Goal: Transaction & Acquisition: Purchase product/service

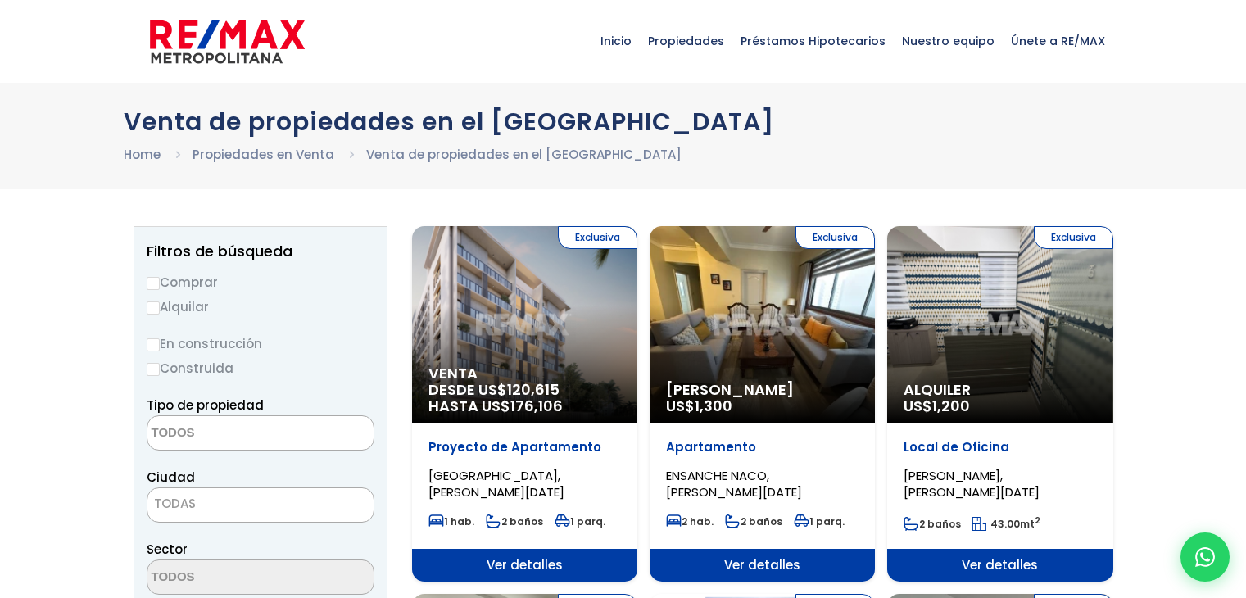
select select
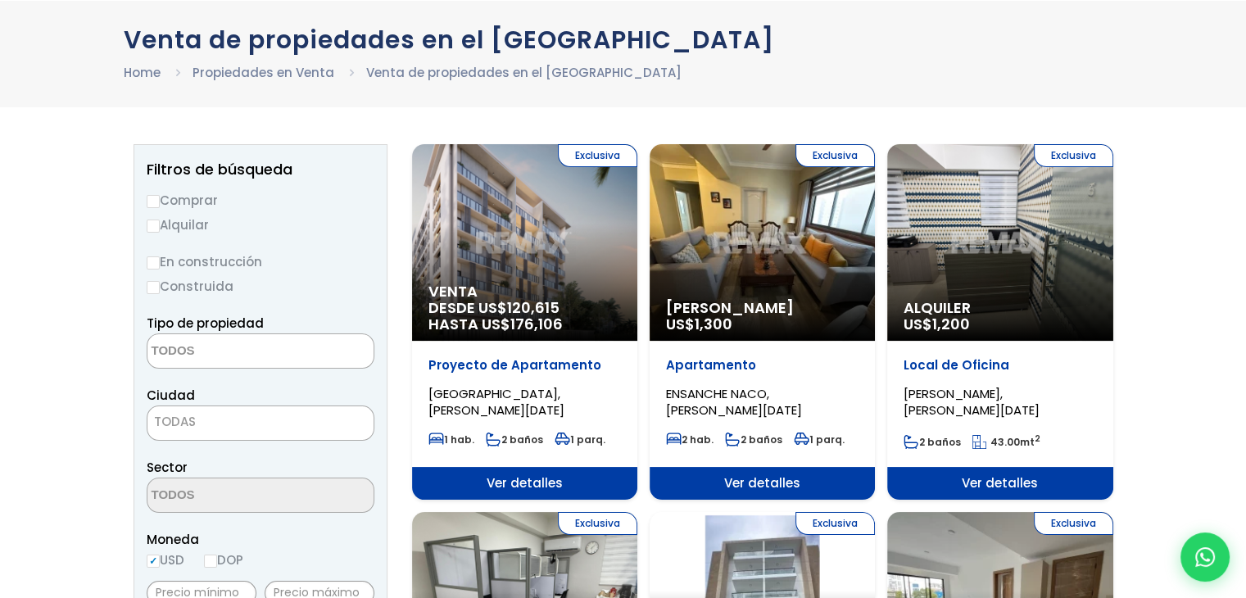
click at [206, 196] on label "Comprar" at bounding box center [261, 200] width 228 height 20
click at [160, 196] on input "Comprar" at bounding box center [153, 201] width 13 height 13
radio input "true"
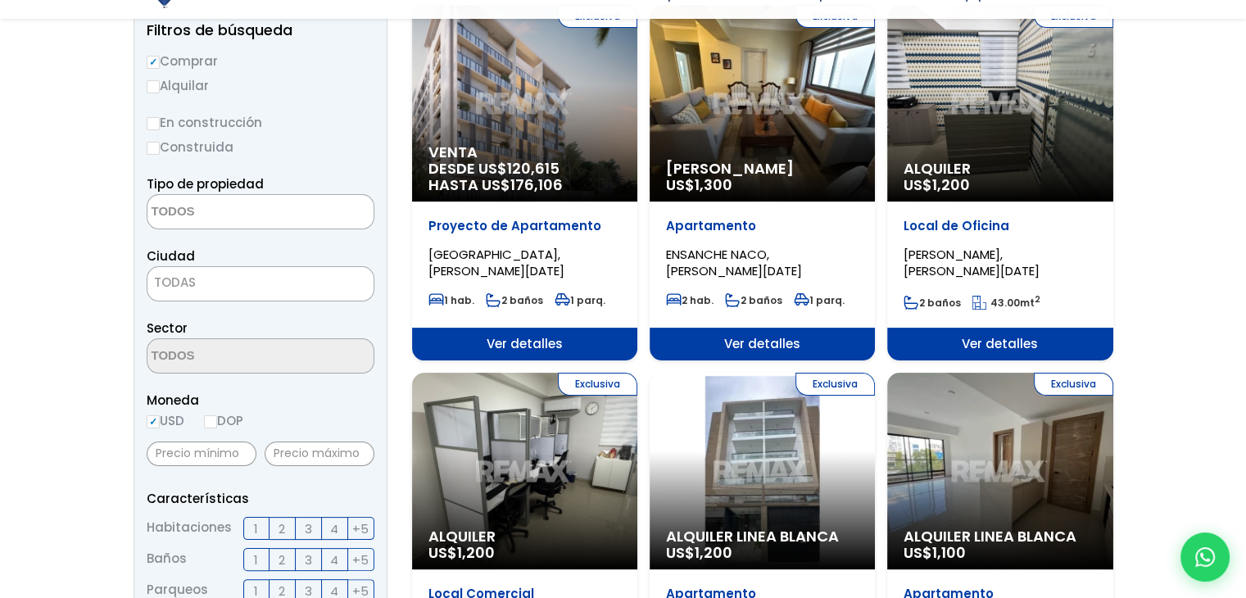
scroll to position [246, 0]
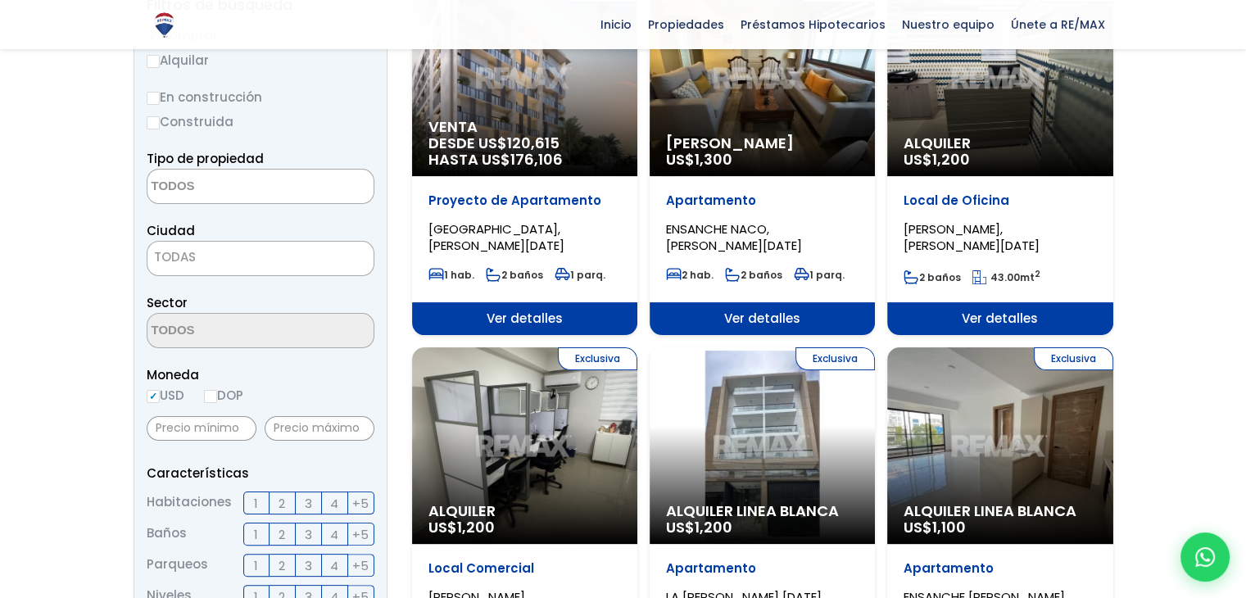
click at [326, 254] on span "TODAS" at bounding box center [260, 257] width 226 height 23
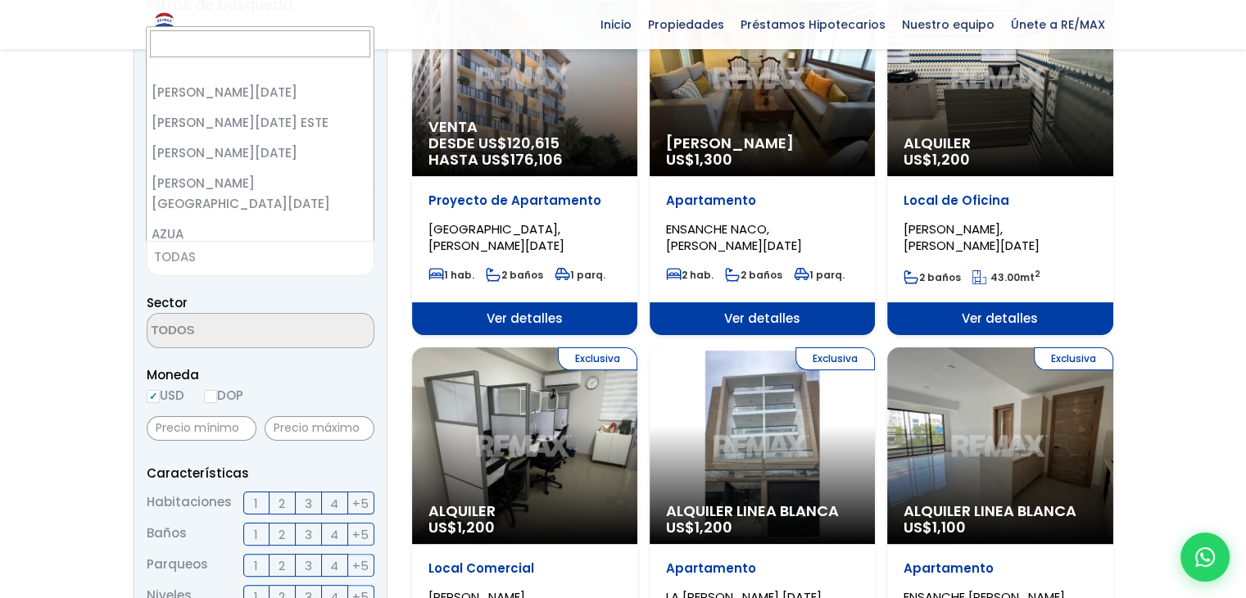
click at [325, 293] on div "Sector" at bounding box center [261, 321] width 228 height 56
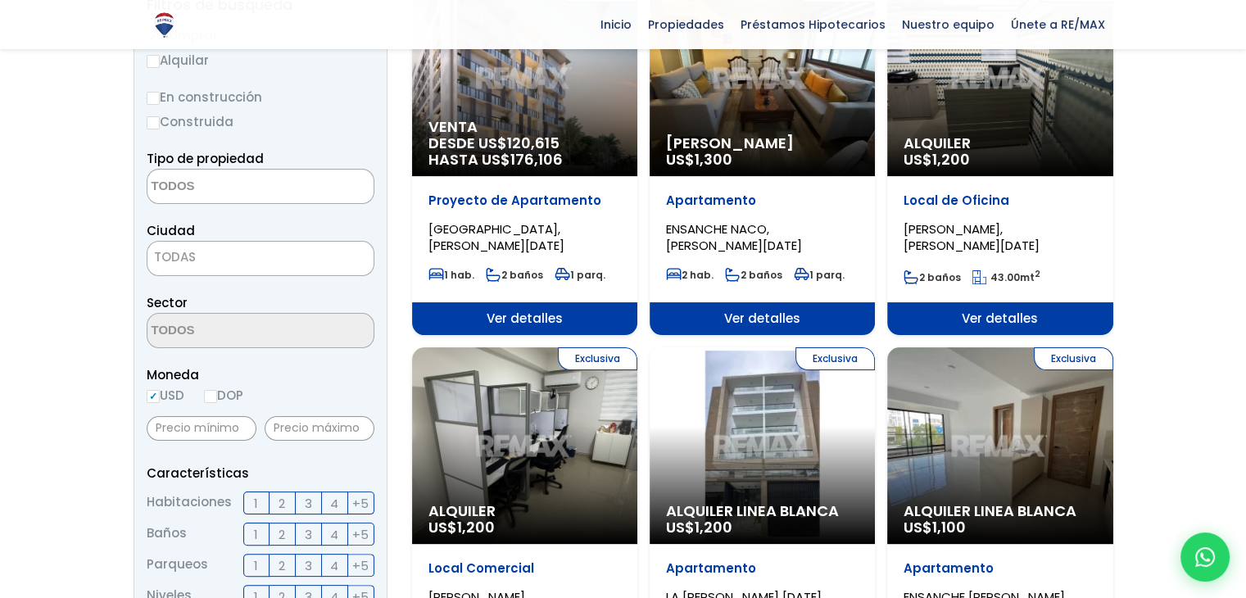
select select "150"
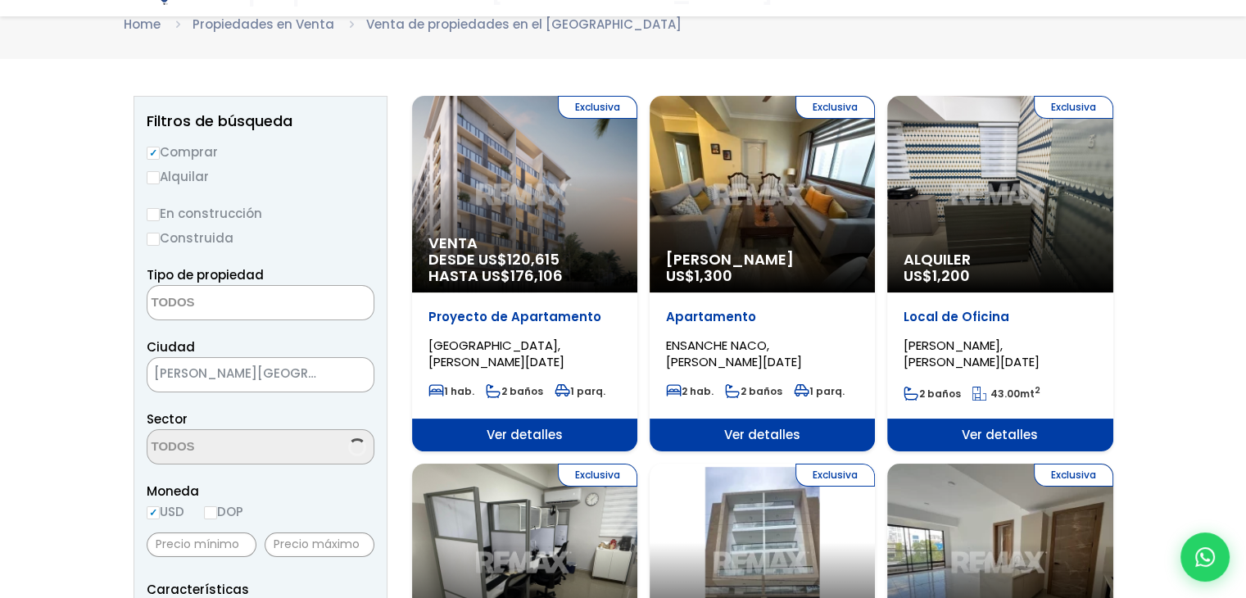
scroll to position [164, 0]
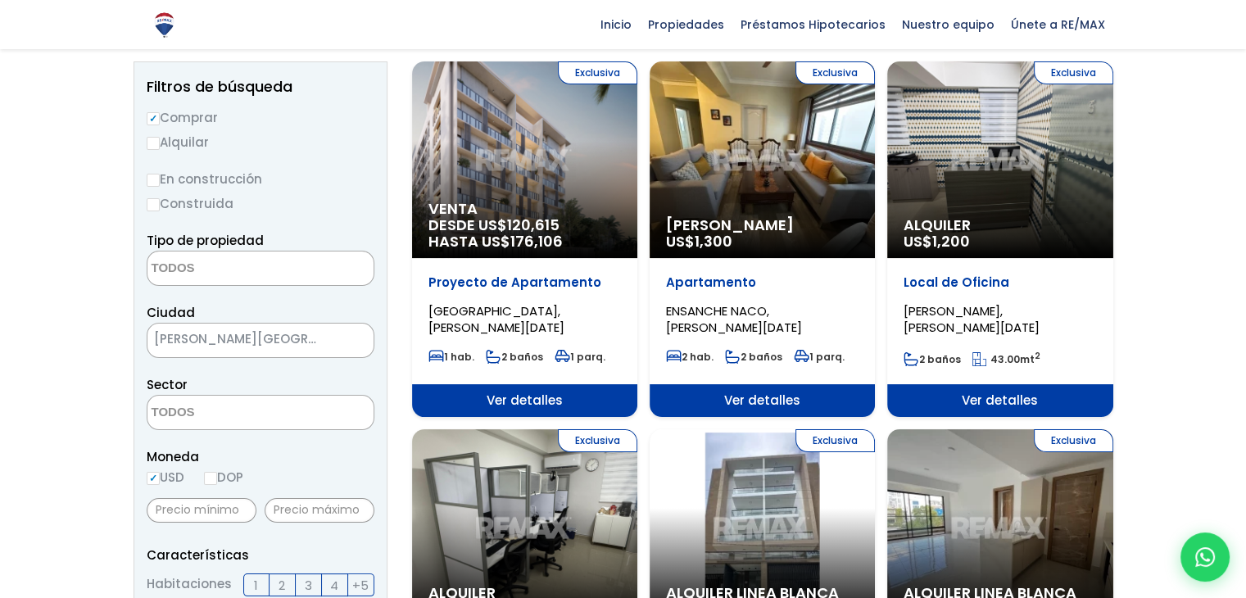
select select
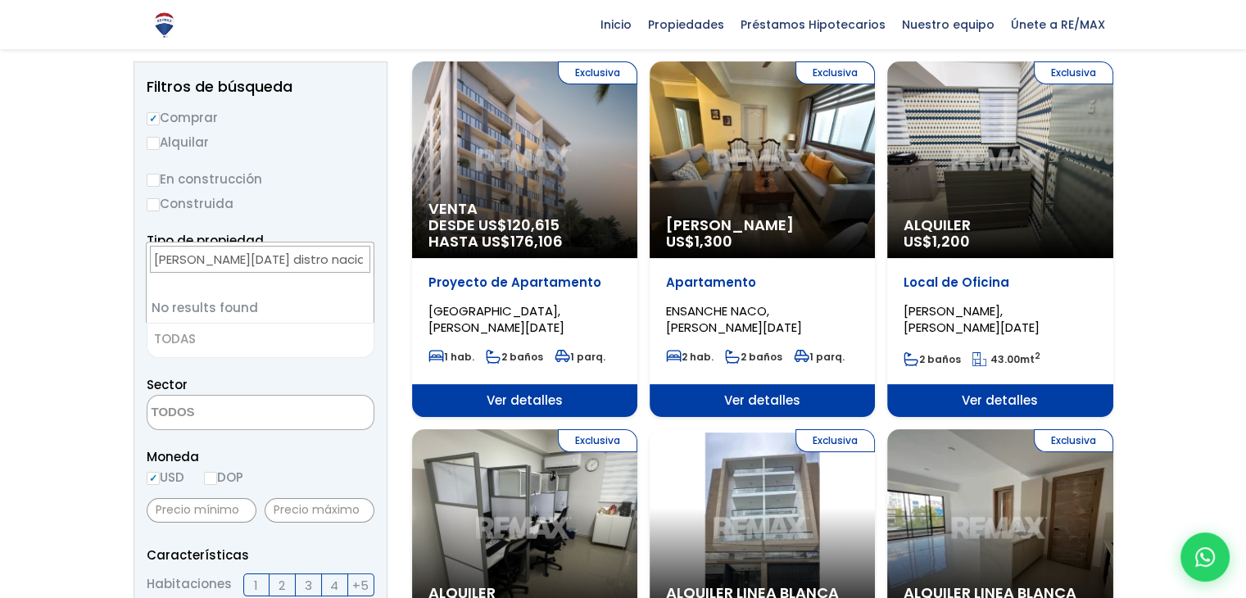
drag, startPoint x: 331, startPoint y: 264, endPoint x: 252, endPoint y: 254, distance: 79.3
click at [252, 254] on input "[PERSON_NAME][DATE] distro nacial" at bounding box center [260, 259] width 220 height 27
type input "[PERSON_NAME][DATE]"
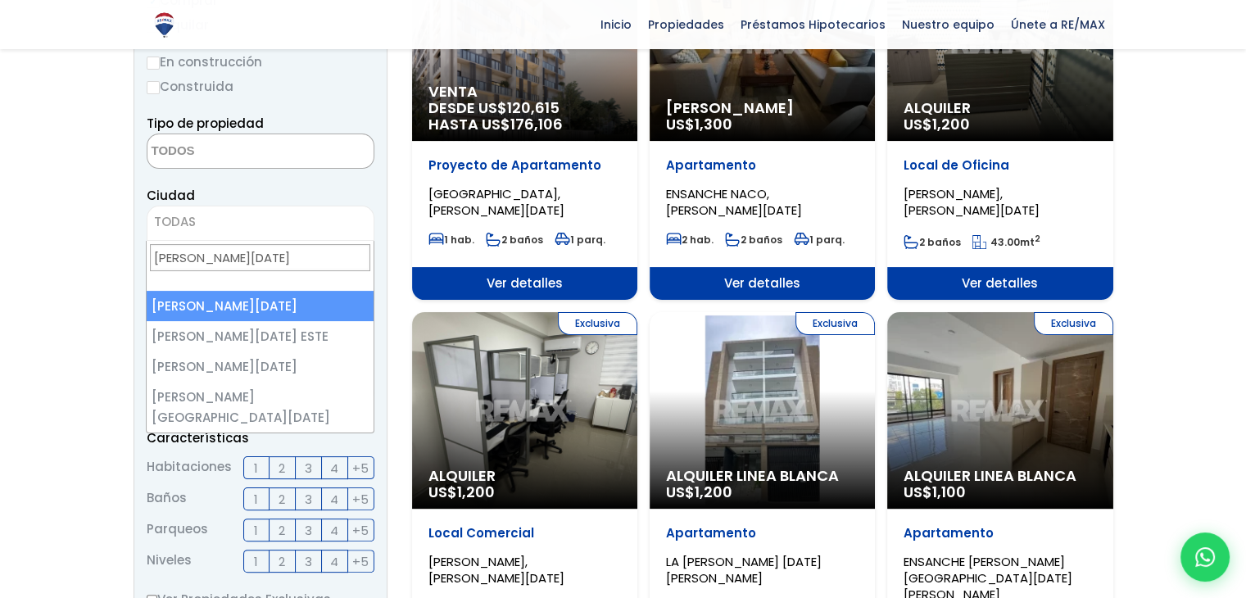
scroll to position [328, 0]
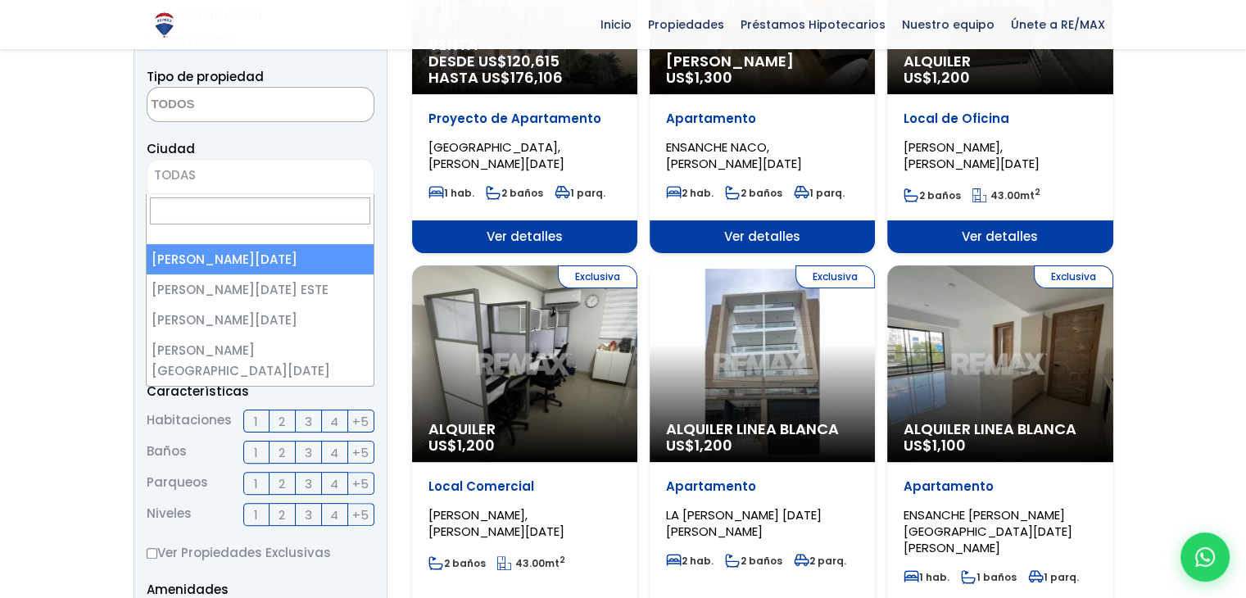
click at [308, 171] on span "TODAS" at bounding box center [260, 175] width 226 height 23
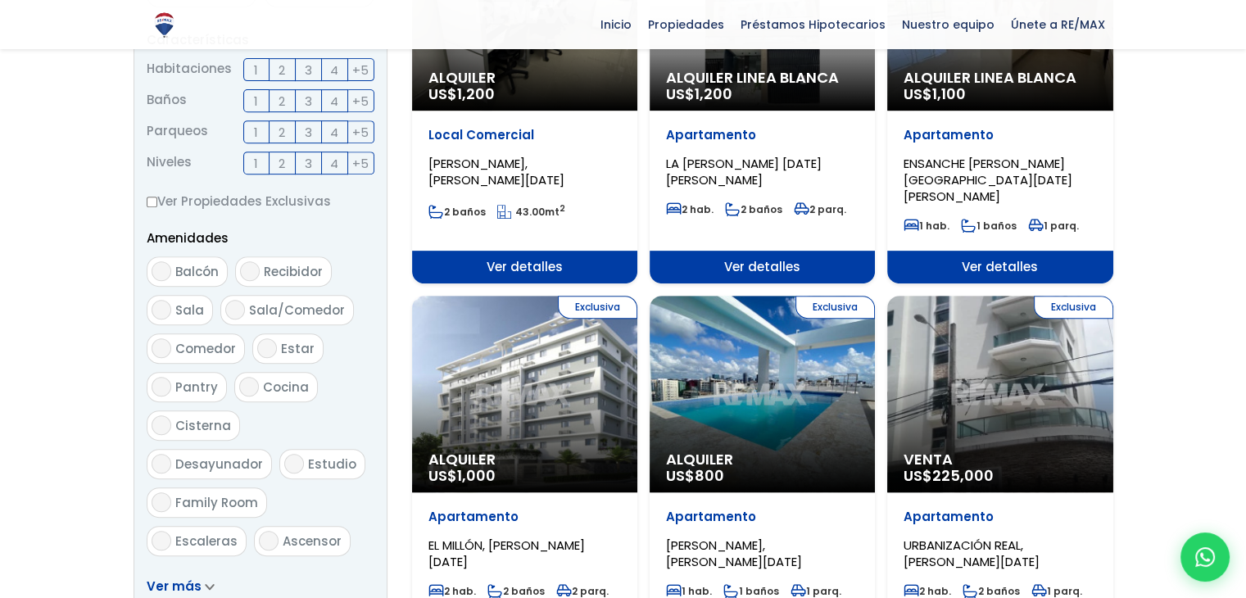
scroll to position [737, 0]
